Goal: Information Seeking & Learning: Learn about a topic

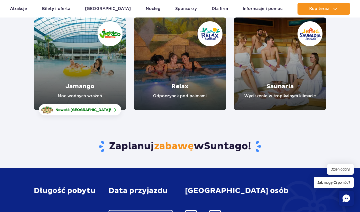
scroll to position [68, 0]
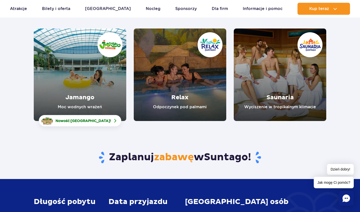
click at [96, 96] on link "Jamango" at bounding box center [80, 75] width 93 height 93
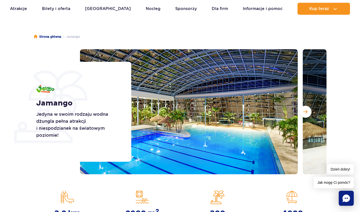
scroll to position [33, 0]
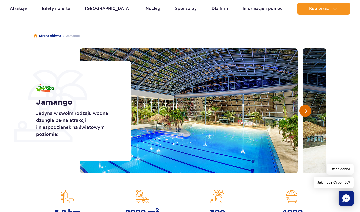
click at [308, 114] on button "Następny slajd" at bounding box center [306, 111] width 12 height 12
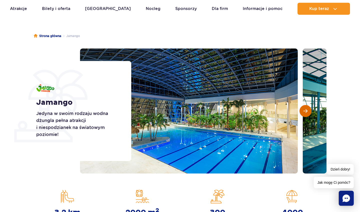
click at [308, 114] on button "Następny slajd" at bounding box center [306, 111] width 12 height 12
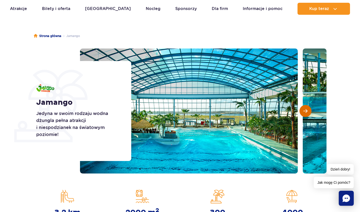
click at [308, 114] on button "Następny slajd" at bounding box center [306, 111] width 12 height 12
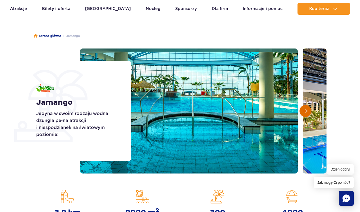
click at [308, 114] on button "Następny slajd" at bounding box center [306, 111] width 12 height 12
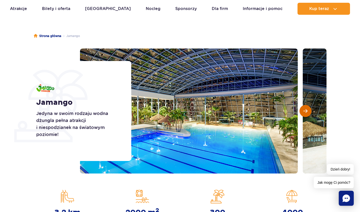
click at [308, 114] on button "Następny slajd" at bounding box center [306, 111] width 12 height 12
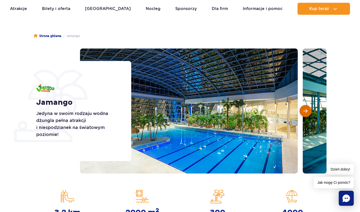
click at [308, 114] on button "Następny slajd" at bounding box center [306, 111] width 12 height 12
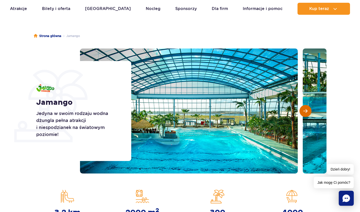
click at [308, 114] on button "Następny slajd" at bounding box center [306, 111] width 12 height 12
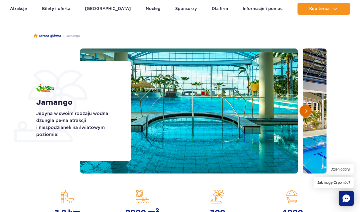
click at [308, 114] on button "Następny slajd" at bounding box center [306, 111] width 12 height 12
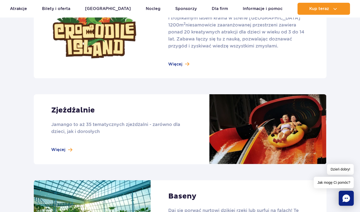
scroll to position [377, 0]
click at [178, 63] on link at bounding box center [180, 29] width 293 height 97
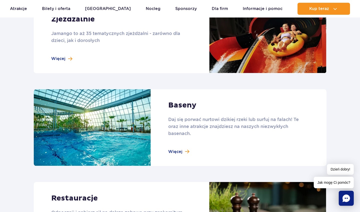
scroll to position [473, 0]
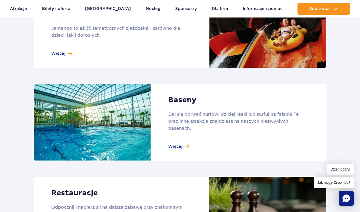
click at [172, 149] on link at bounding box center [180, 122] width 293 height 77
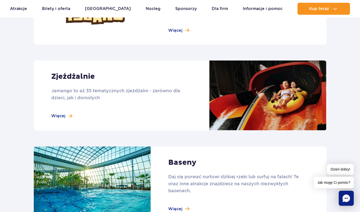
scroll to position [410, 0]
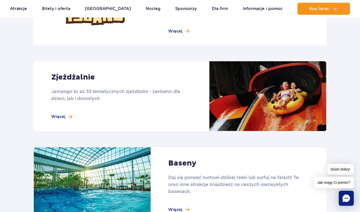
click at [61, 117] on link at bounding box center [180, 96] width 293 height 70
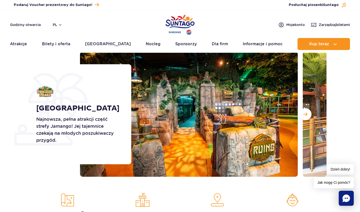
scroll to position [30, 0]
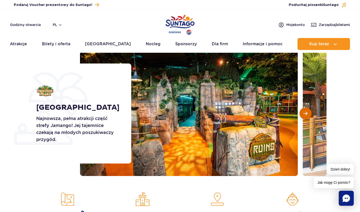
click at [303, 118] on button "Następny slajd" at bounding box center [306, 114] width 12 height 12
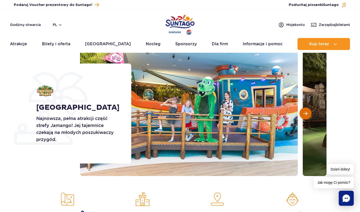
click at [303, 118] on button "Następny slajd" at bounding box center [306, 114] width 12 height 12
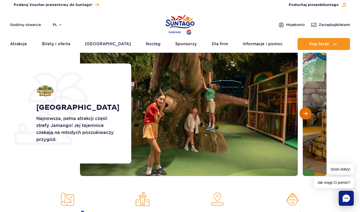
click at [303, 118] on button "Następny slajd" at bounding box center [306, 114] width 12 height 12
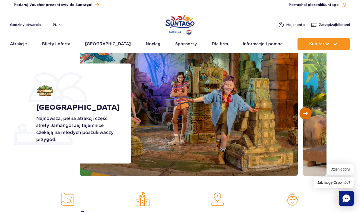
click at [303, 118] on button "Następny slajd" at bounding box center [306, 114] width 12 height 12
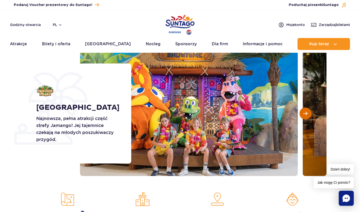
click at [303, 118] on button "Następny slajd" at bounding box center [306, 114] width 12 height 12
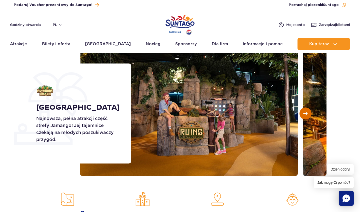
click at [303, 118] on button "Następny slajd" at bounding box center [306, 114] width 12 height 12
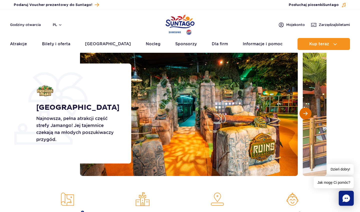
click at [303, 118] on button "Następny slajd" at bounding box center [306, 114] width 12 height 12
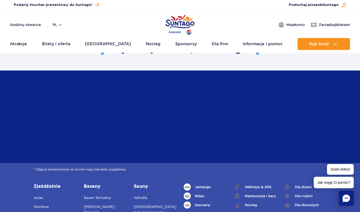
scroll to position [1179, 0]
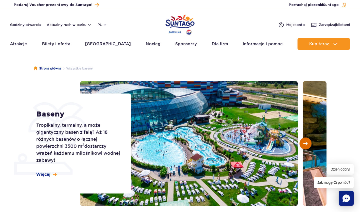
click at [308, 144] on button "Następny slajd" at bounding box center [306, 144] width 12 height 12
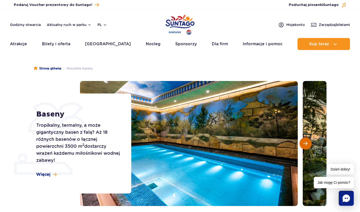
click at [308, 144] on button "Następny slajd" at bounding box center [306, 144] width 12 height 12
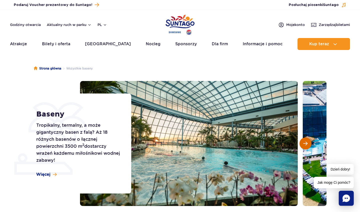
click at [308, 144] on button "Następny slajd" at bounding box center [306, 144] width 12 height 12
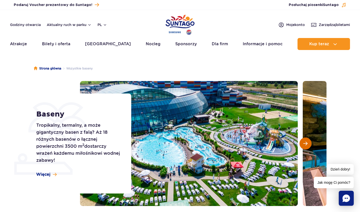
click at [308, 144] on button "Następny slajd" at bounding box center [306, 144] width 12 height 12
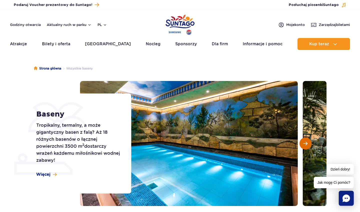
click at [308, 144] on button "Następny slajd" at bounding box center [306, 144] width 12 height 12
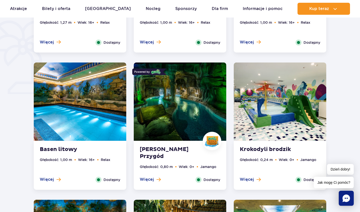
scroll to position [390, 0]
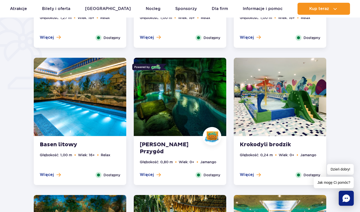
click at [199, 93] on img at bounding box center [180, 97] width 93 height 78
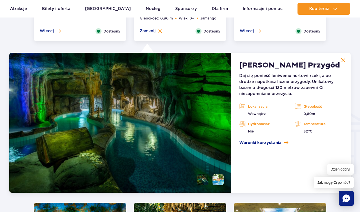
scroll to position [532, 0]
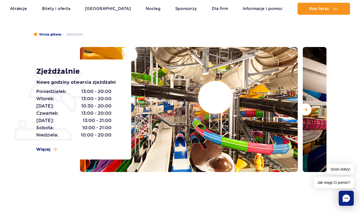
scroll to position [39, 0]
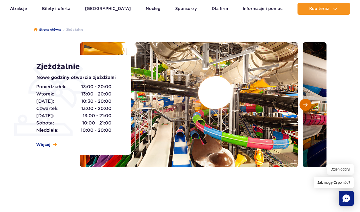
click at [306, 107] on span "Następny slajd" at bounding box center [305, 105] width 4 height 5
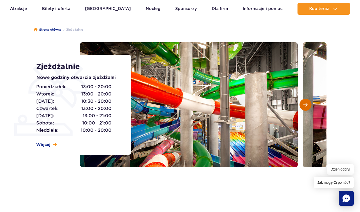
click at [306, 107] on span "Następny slajd" at bounding box center [305, 105] width 4 height 5
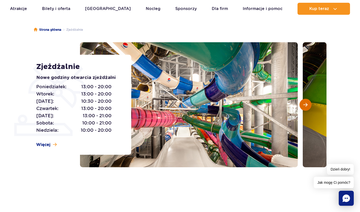
click at [306, 107] on span "Następny slajd" at bounding box center [305, 105] width 4 height 5
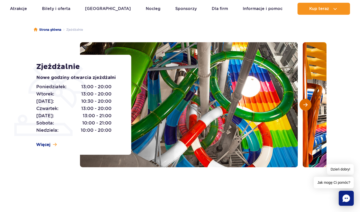
click at [306, 107] on span "Następny slajd" at bounding box center [305, 105] width 4 height 5
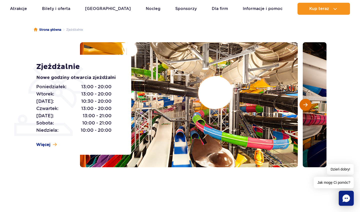
click at [306, 107] on span "Następny slajd" at bounding box center [305, 105] width 4 height 5
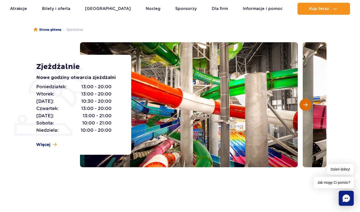
click at [306, 107] on span "Następny slajd" at bounding box center [305, 105] width 4 height 5
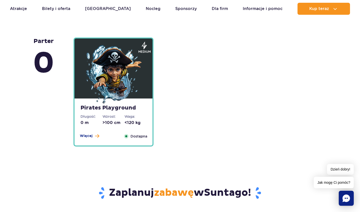
scroll to position [1226, 0]
click at [106, 108] on strong "Pirates Playground" at bounding box center [114, 108] width 66 height 7
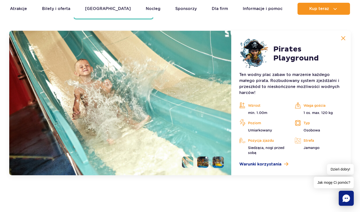
scroll to position [1354, 0]
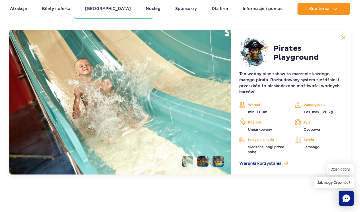
click at [343, 38] on img at bounding box center [343, 37] width 5 height 5
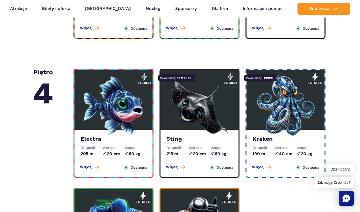
scroll to position [400, 0]
